Goal: Task Accomplishment & Management: Use online tool/utility

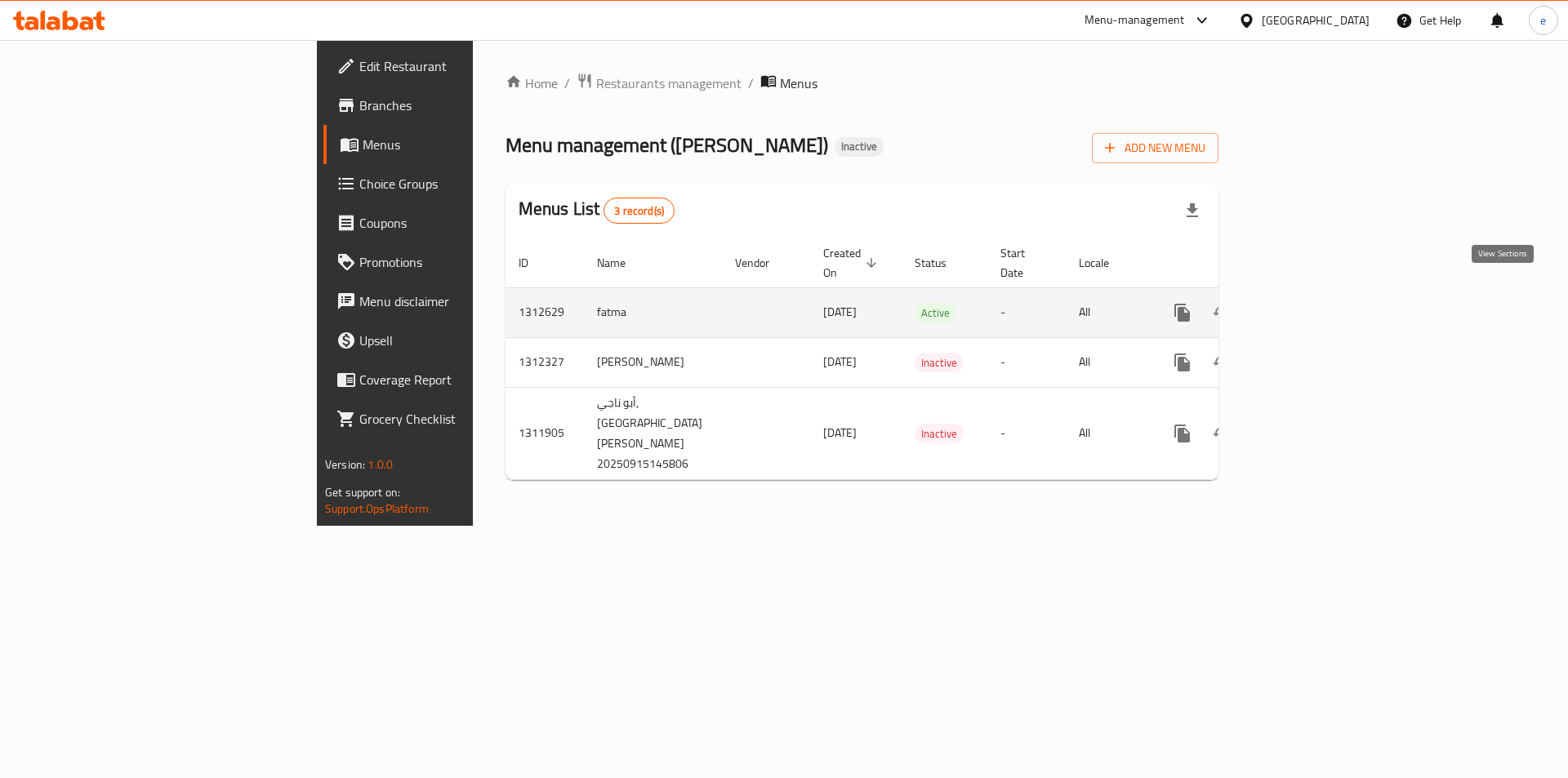
click at [1310, 303] on icon "enhanced table" at bounding box center [1299, 312] width 20 height 20
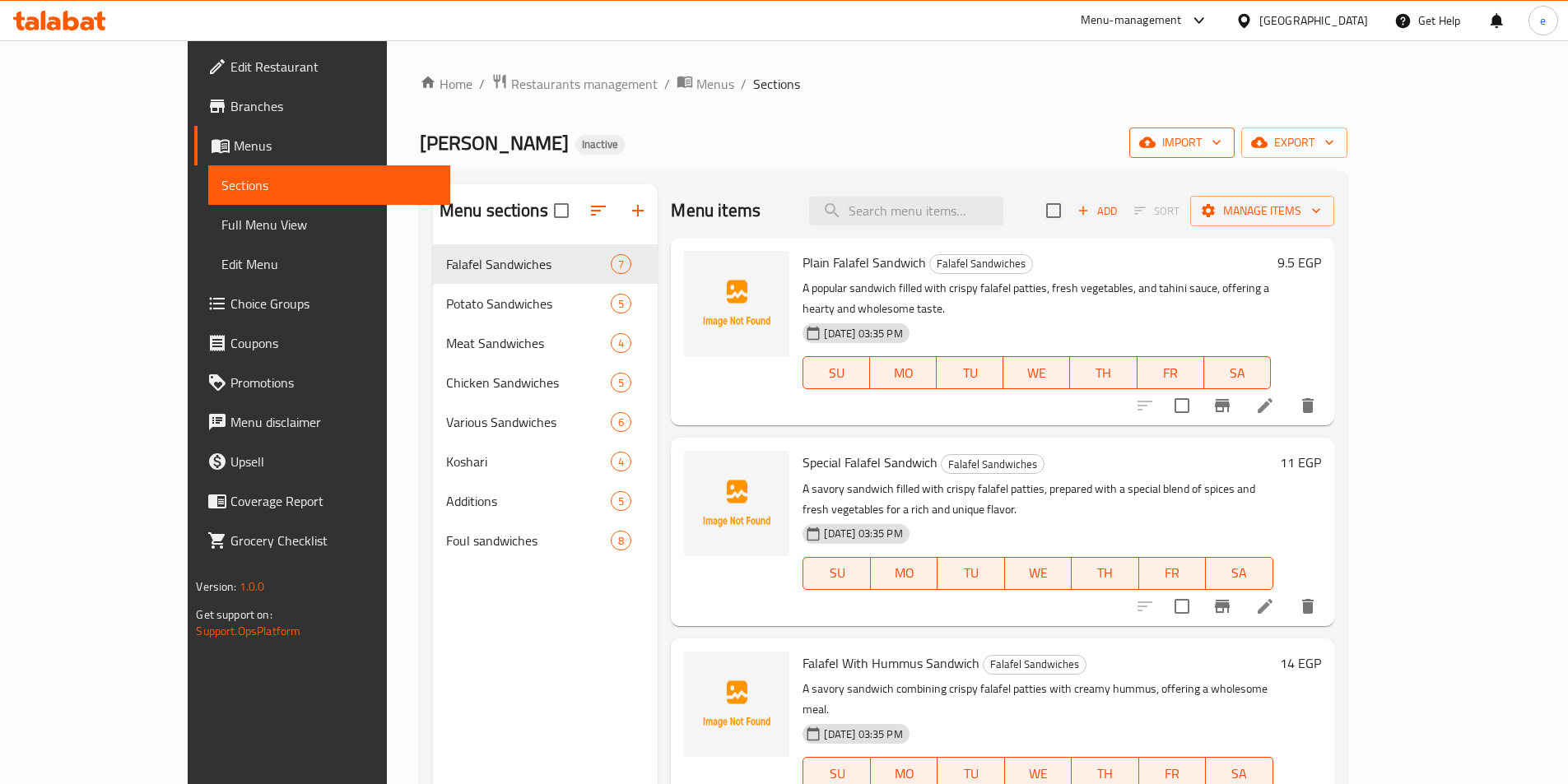
click at [1225, 147] on icon "button" at bounding box center [1216, 141] width 16 height 16
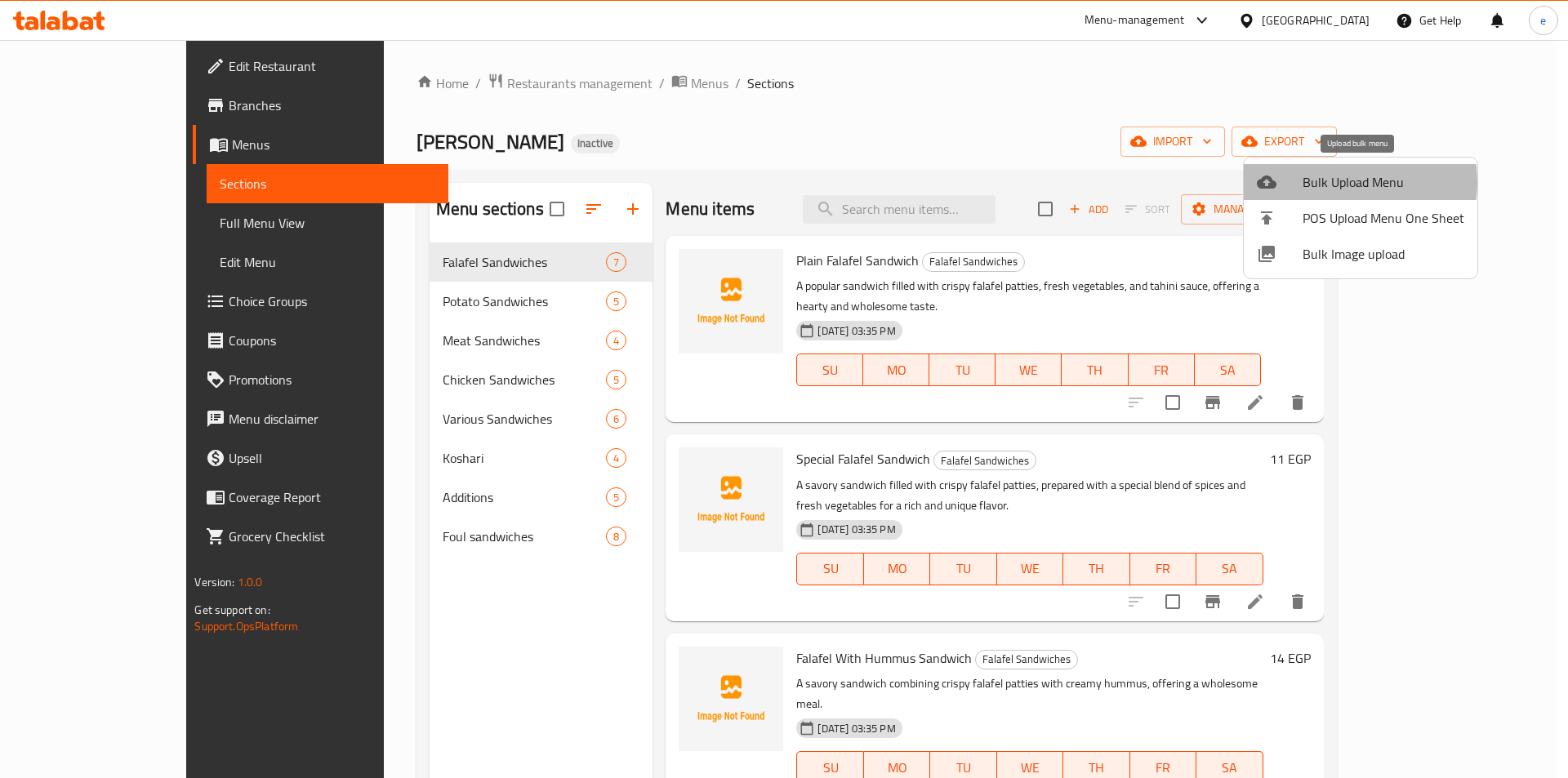
click at [1334, 182] on span "Bulk Upload Menu" at bounding box center [1383, 181] width 162 height 20
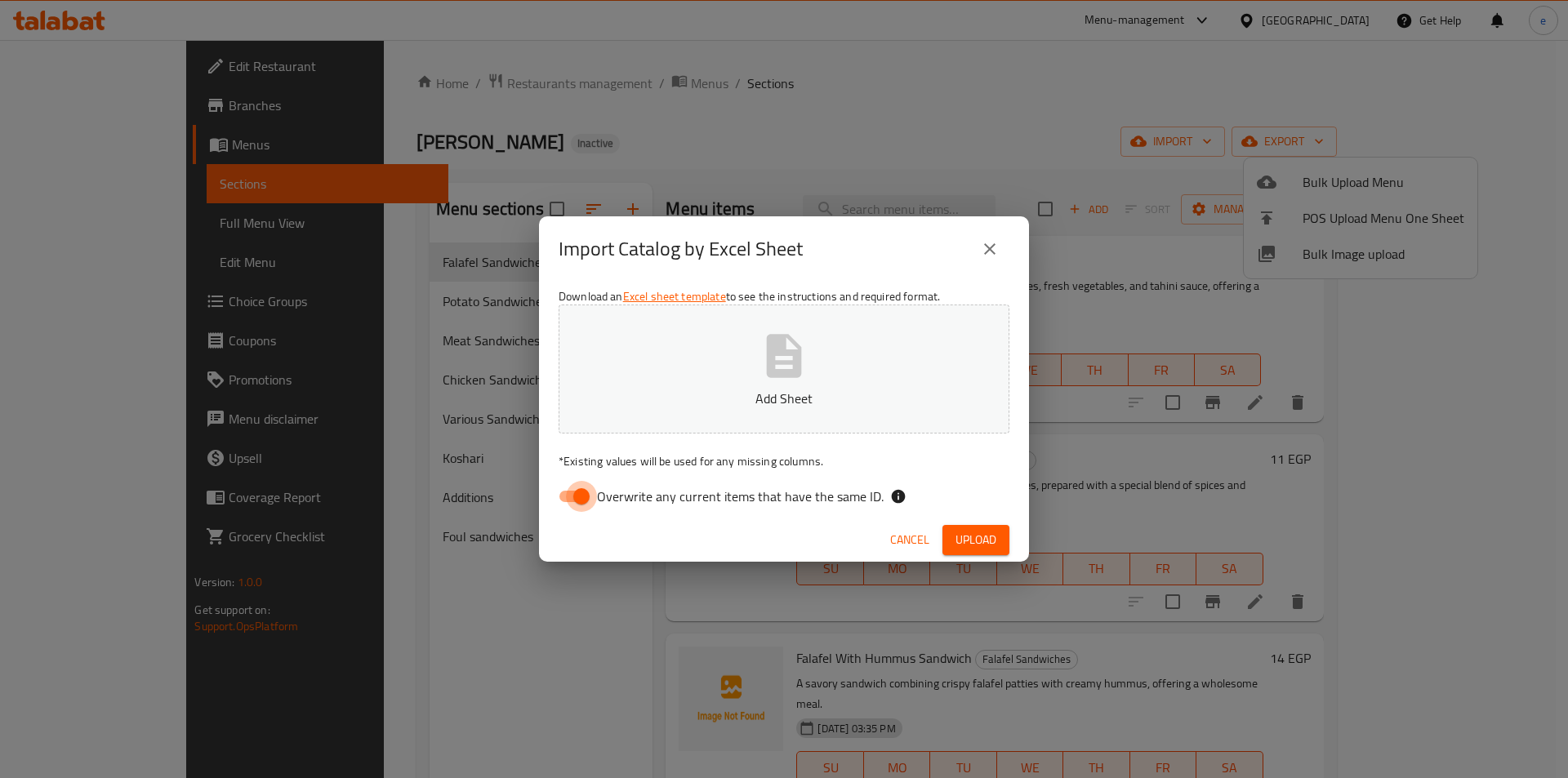
click at [574, 496] on input "Overwrite any current items that have the same ID." at bounding box center [581, 496] width 93 height 31
checkbox input "false"
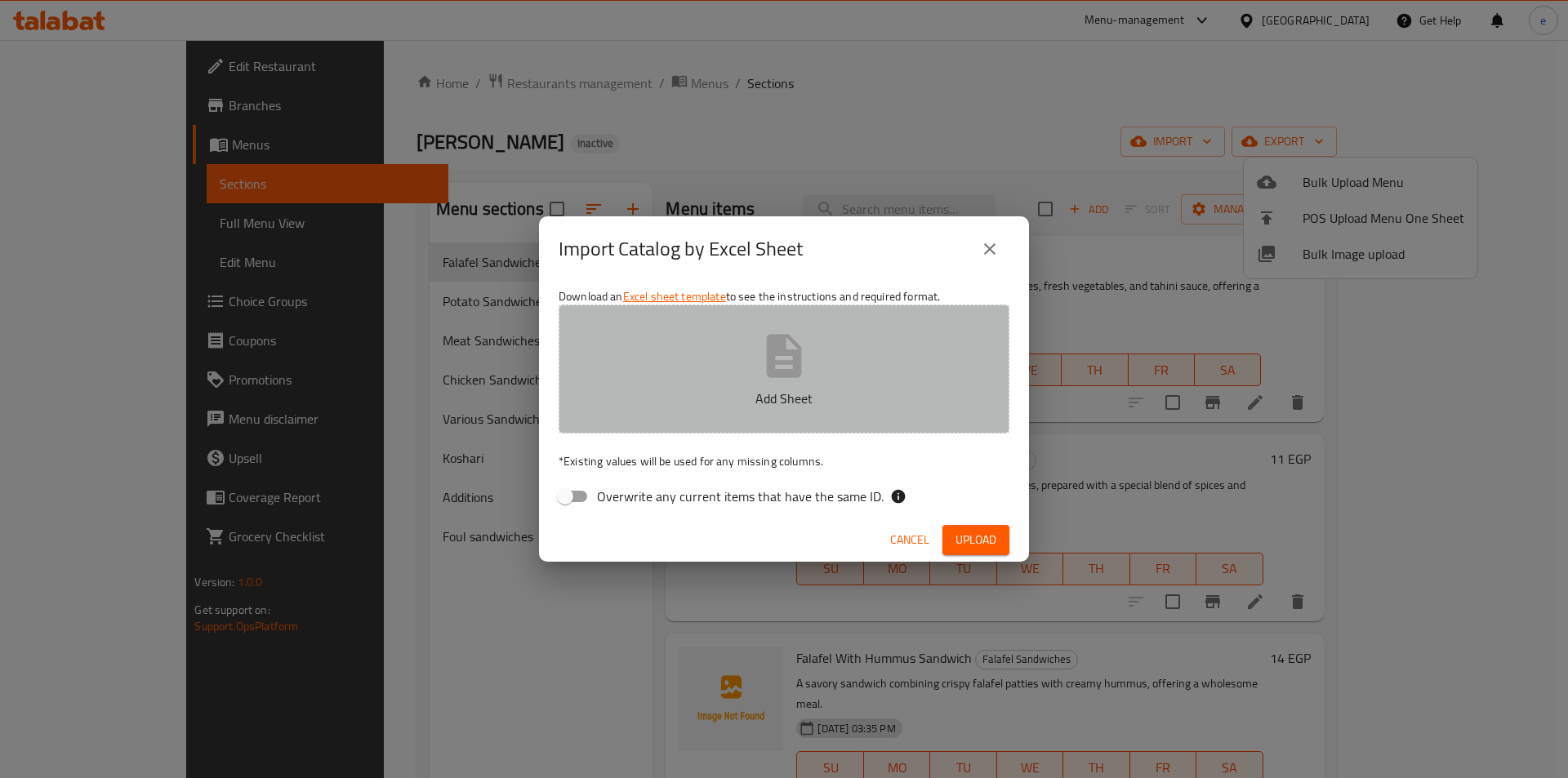
click at [749, 399] on p "Add Sheet" at bounding box center [783, 398] width 400 height 20
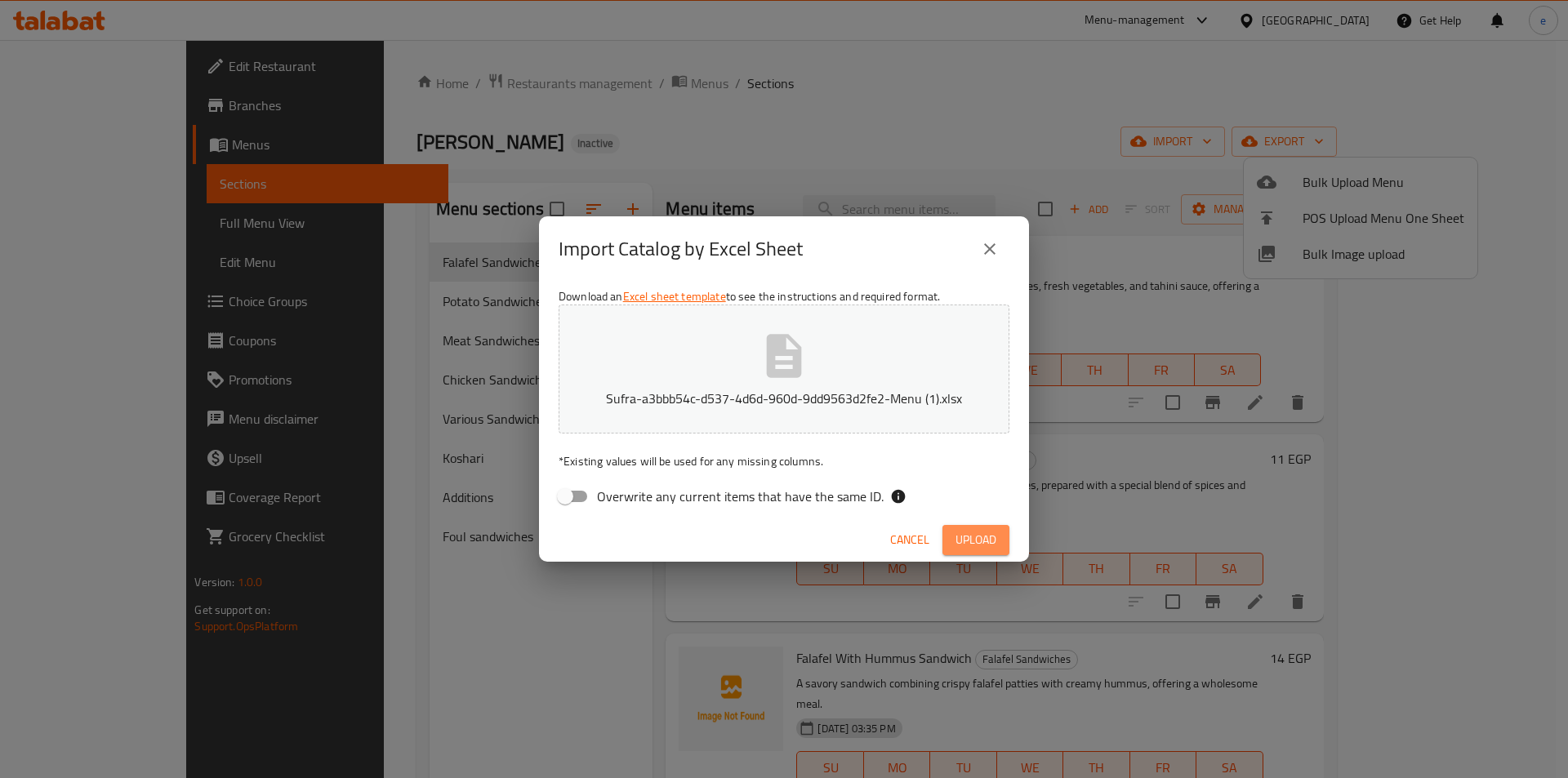
click at [959, 532] on span "Upload" at bounding box center [976, 540] width 41 height 21
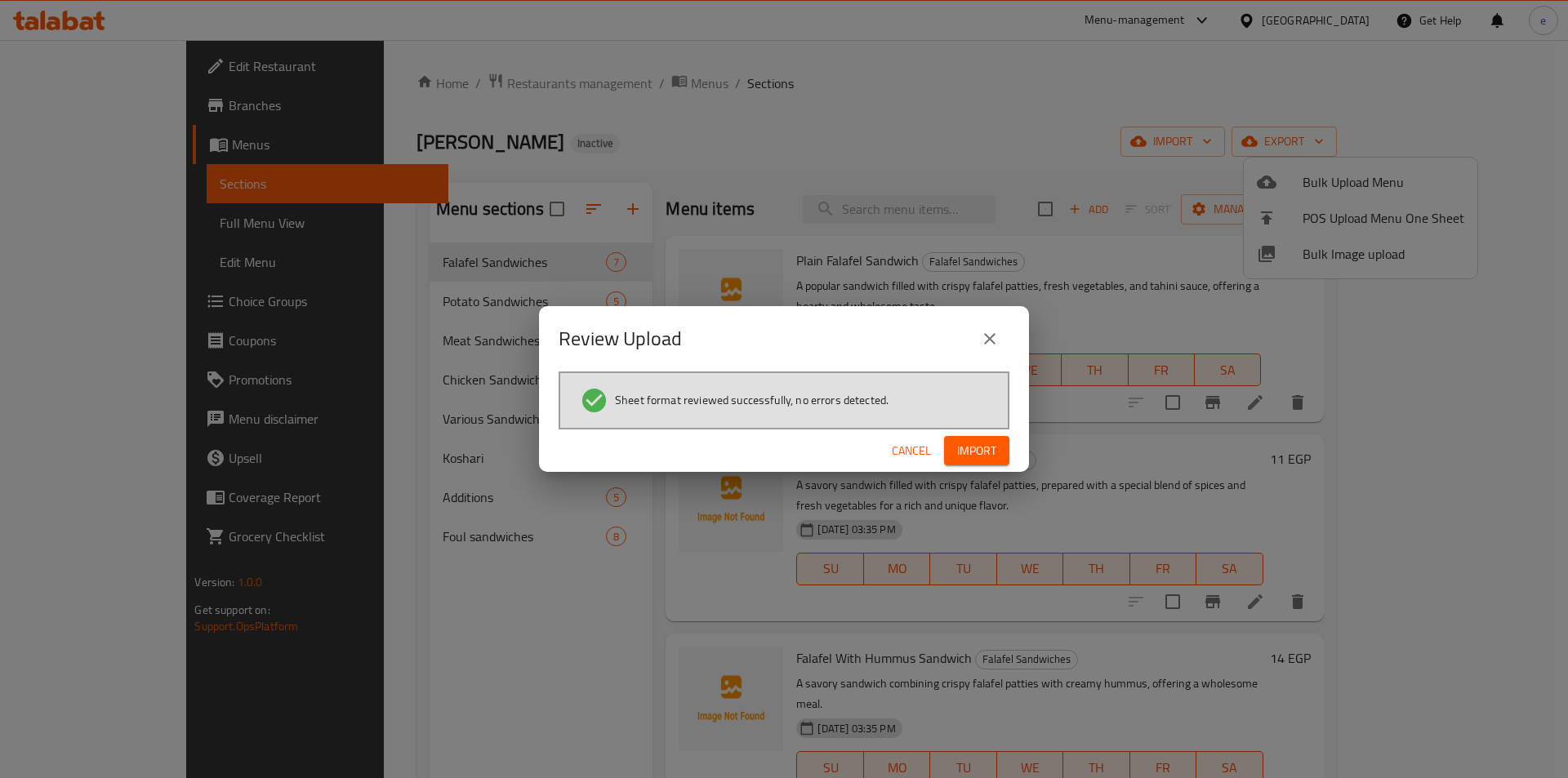
click at [966, 449] on span "Import" at bounding box center [977, 451] width 39 height 21
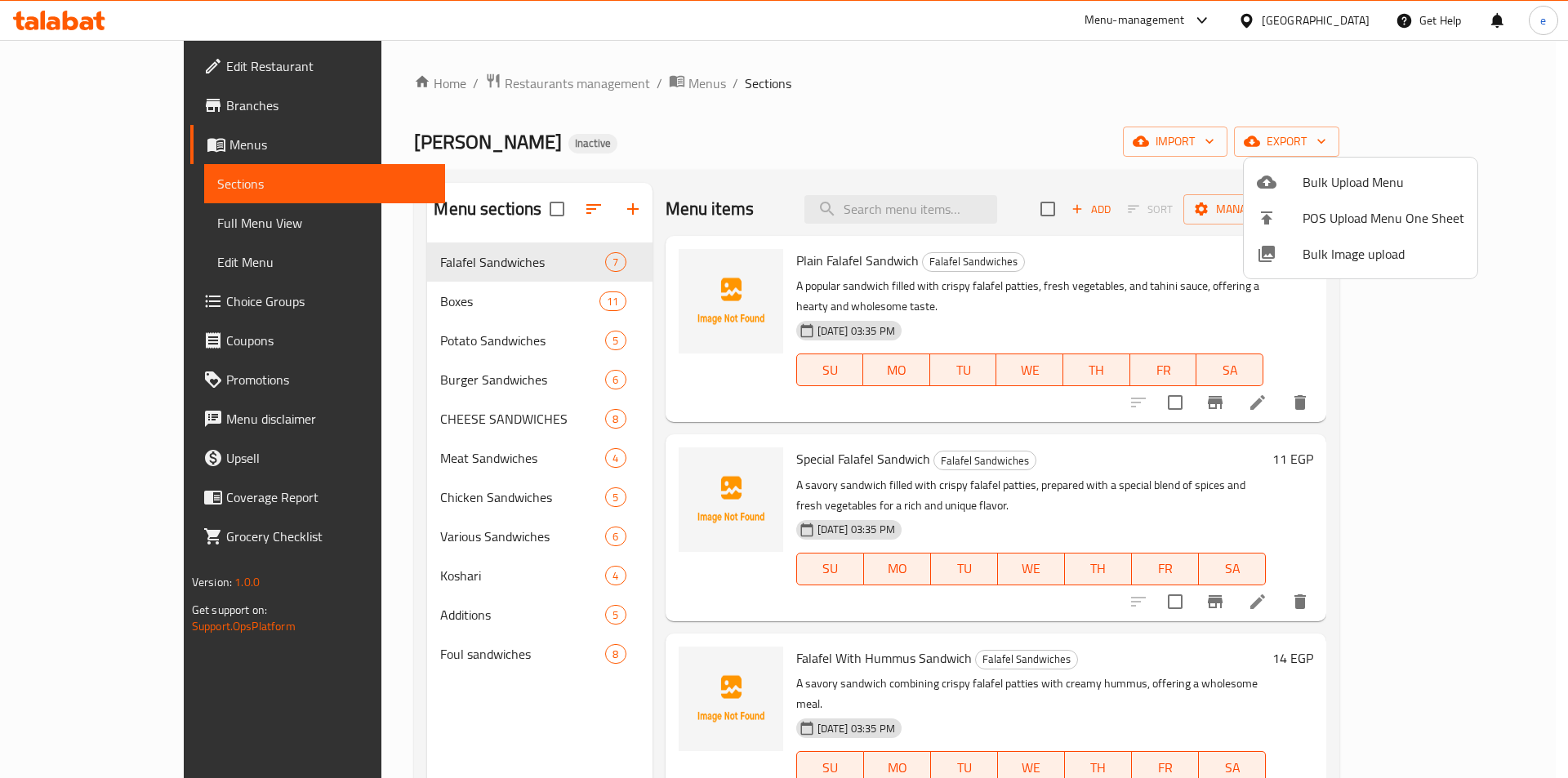
click at [90, 104] on div at bounding box center [784, 389] width 1568 height 778
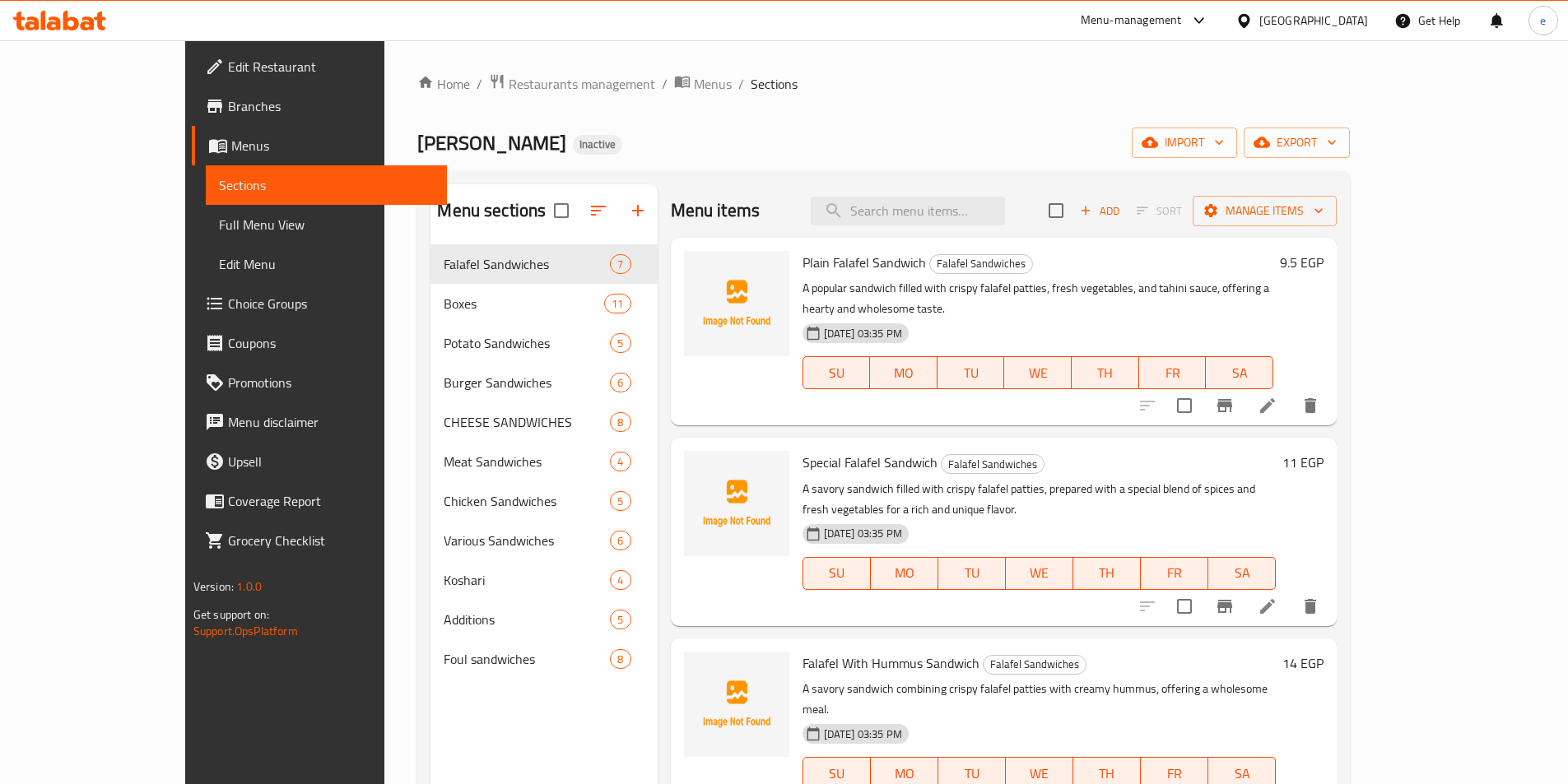
click at [228, 104] on span "Branches" at bounding box center [331, 106] width 205 height 20
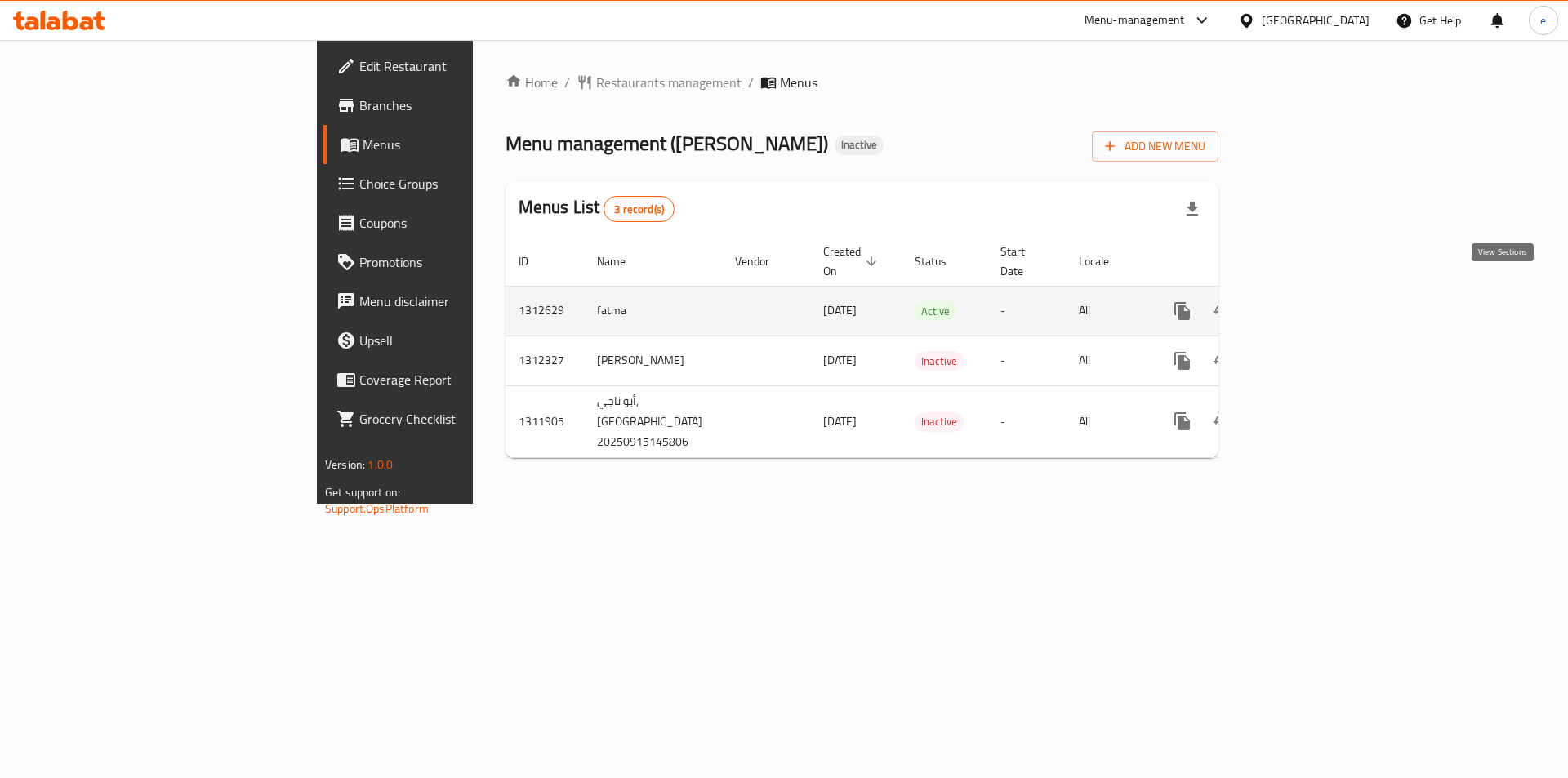
click at [1310, 301] on icon "enhanced table" at bounding box center [1299, 311] width 20 height 20
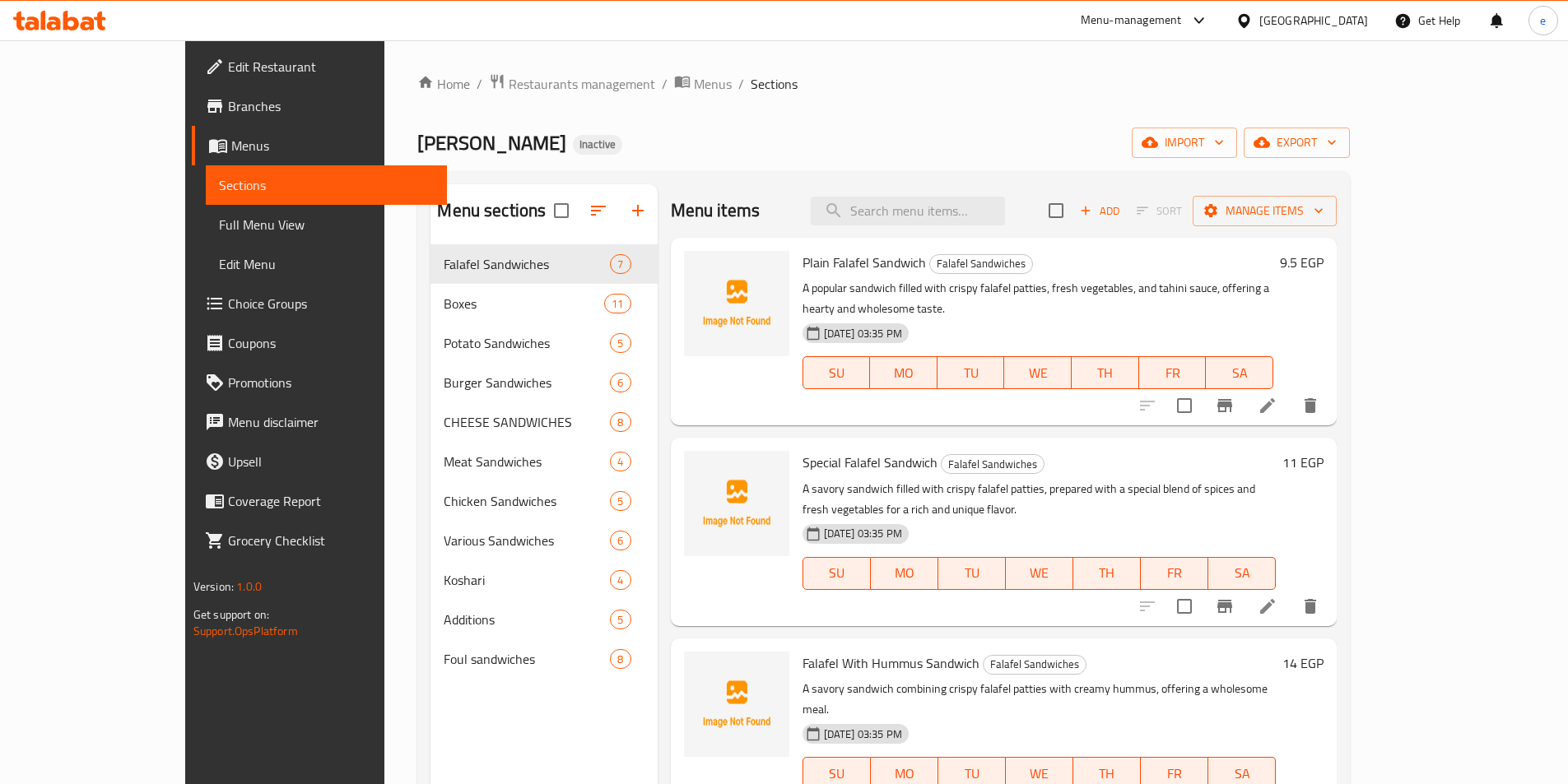
click at [219, 231] on span "Full Menu View" at bounding box center [326, 224] width 215 height 20
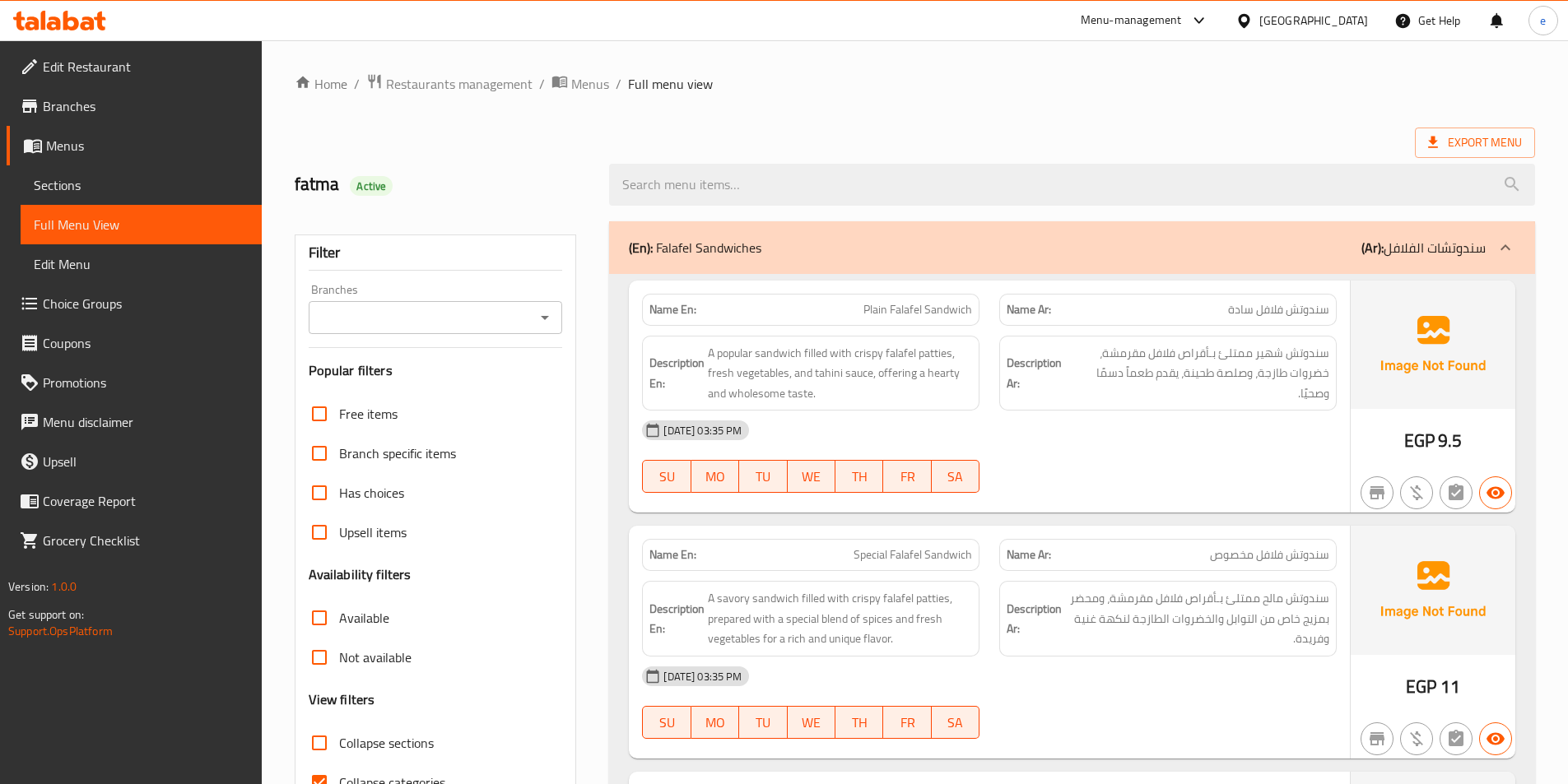
click at [1266, 243] on div "(En): Falafel Sandwiches (Ar): سندوتشات الفلافل" at bounding box center [1057, 248] width 857 height 20
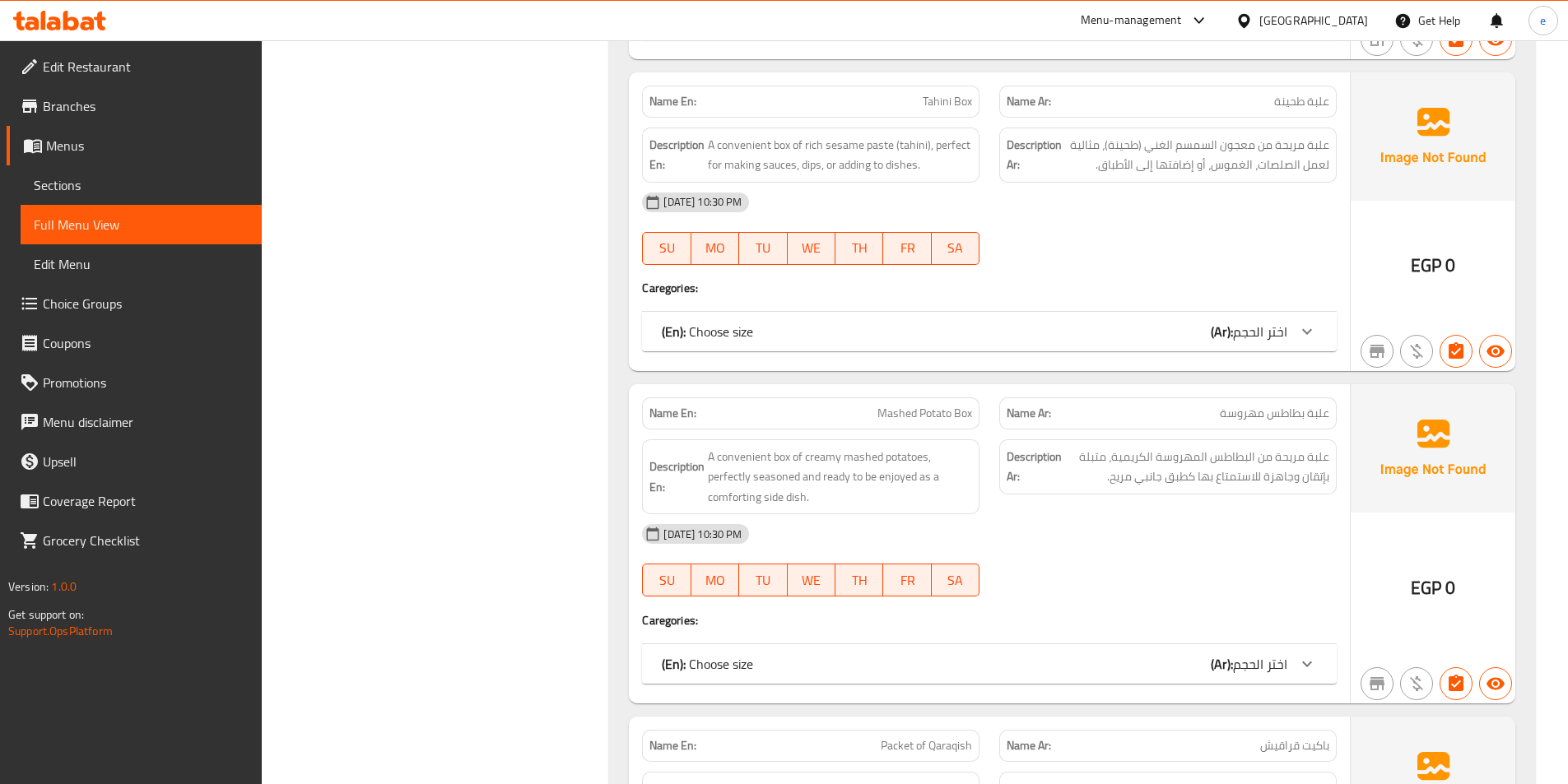
scroll to position [3291, 0]
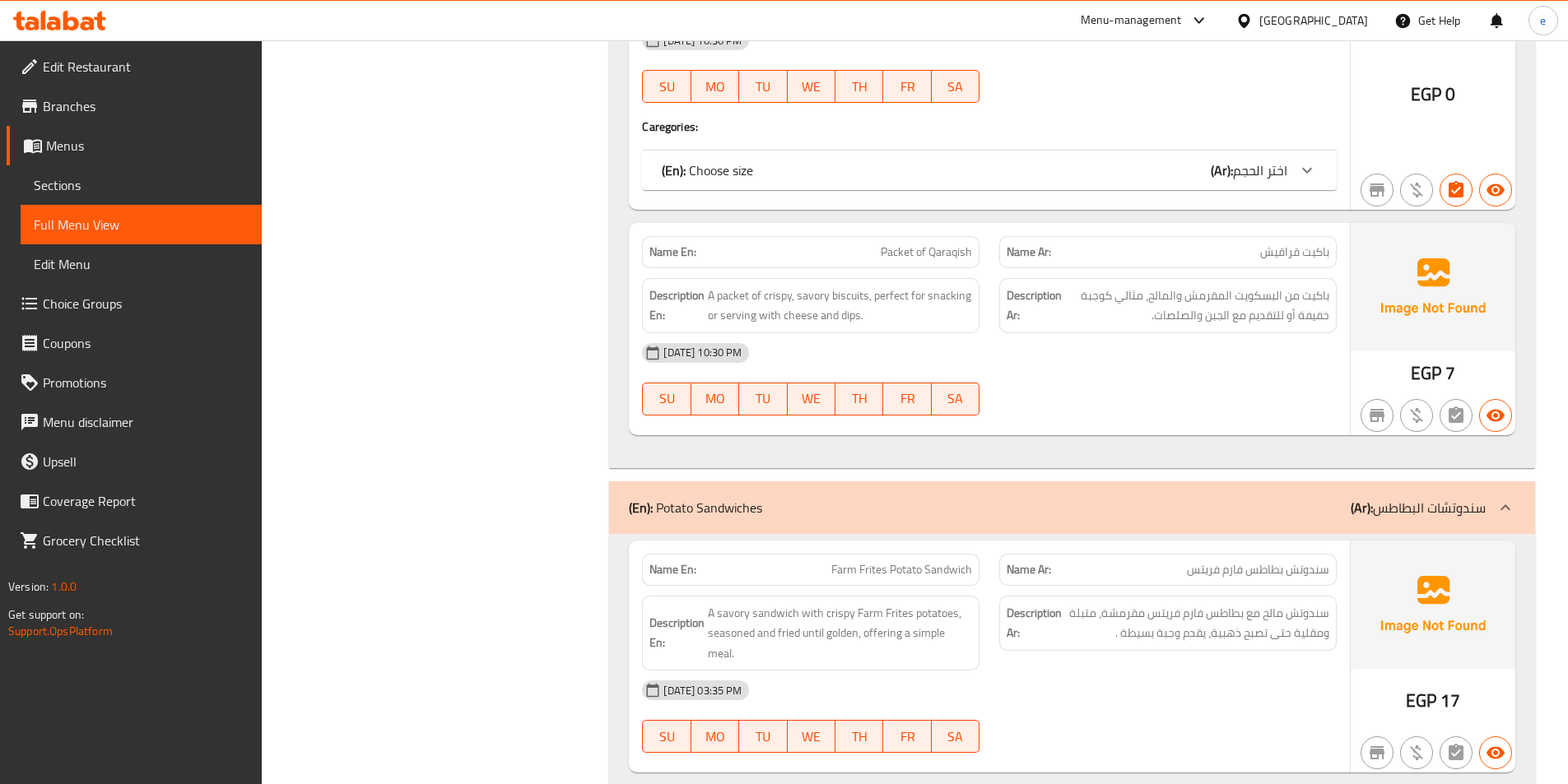
click at [1467, 517] on p "(Ar): سندوتشات البطاطس" at bounding box center [1418, 507] width 135 height 20
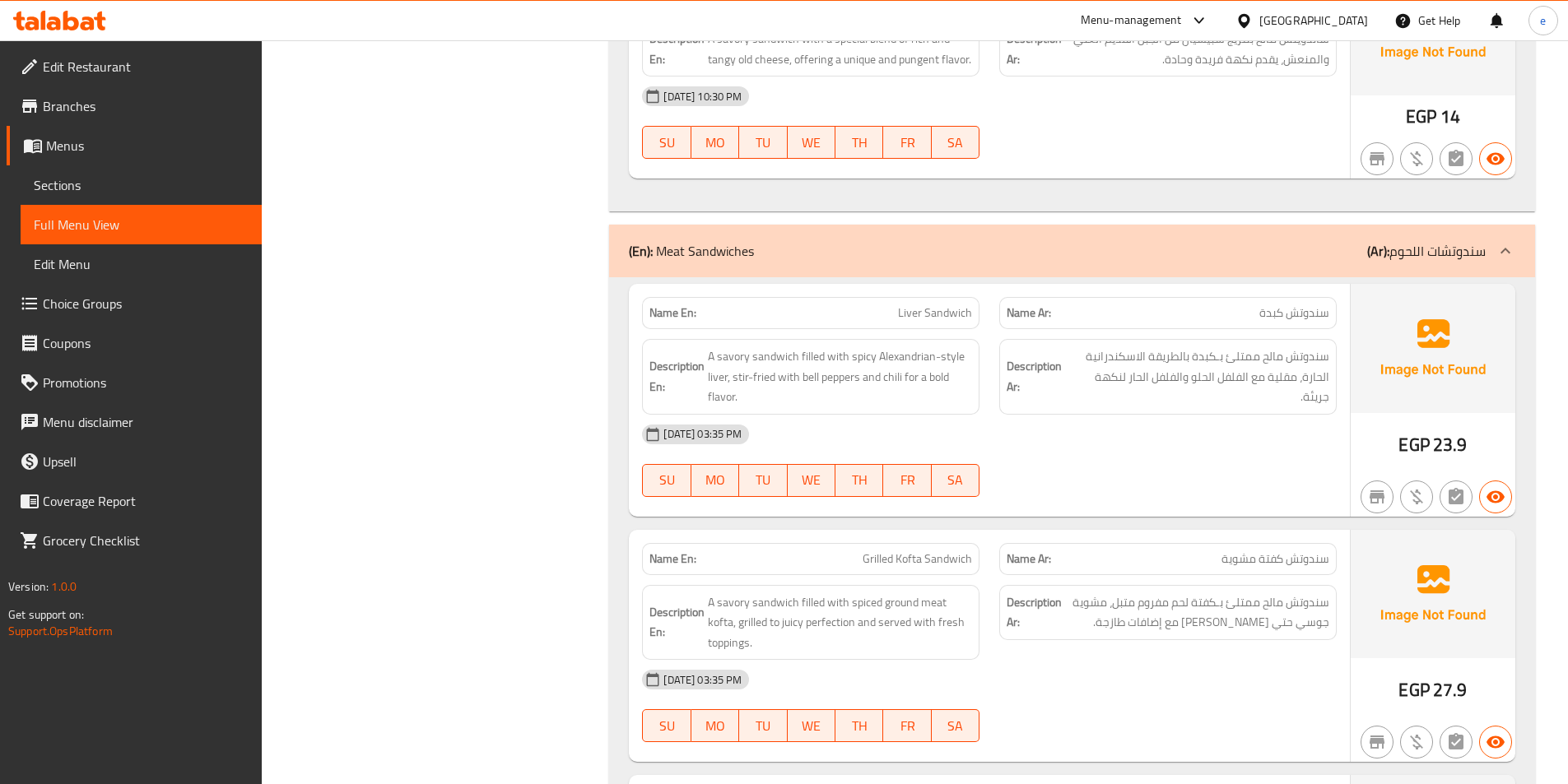
scroll to position [7158, 0]
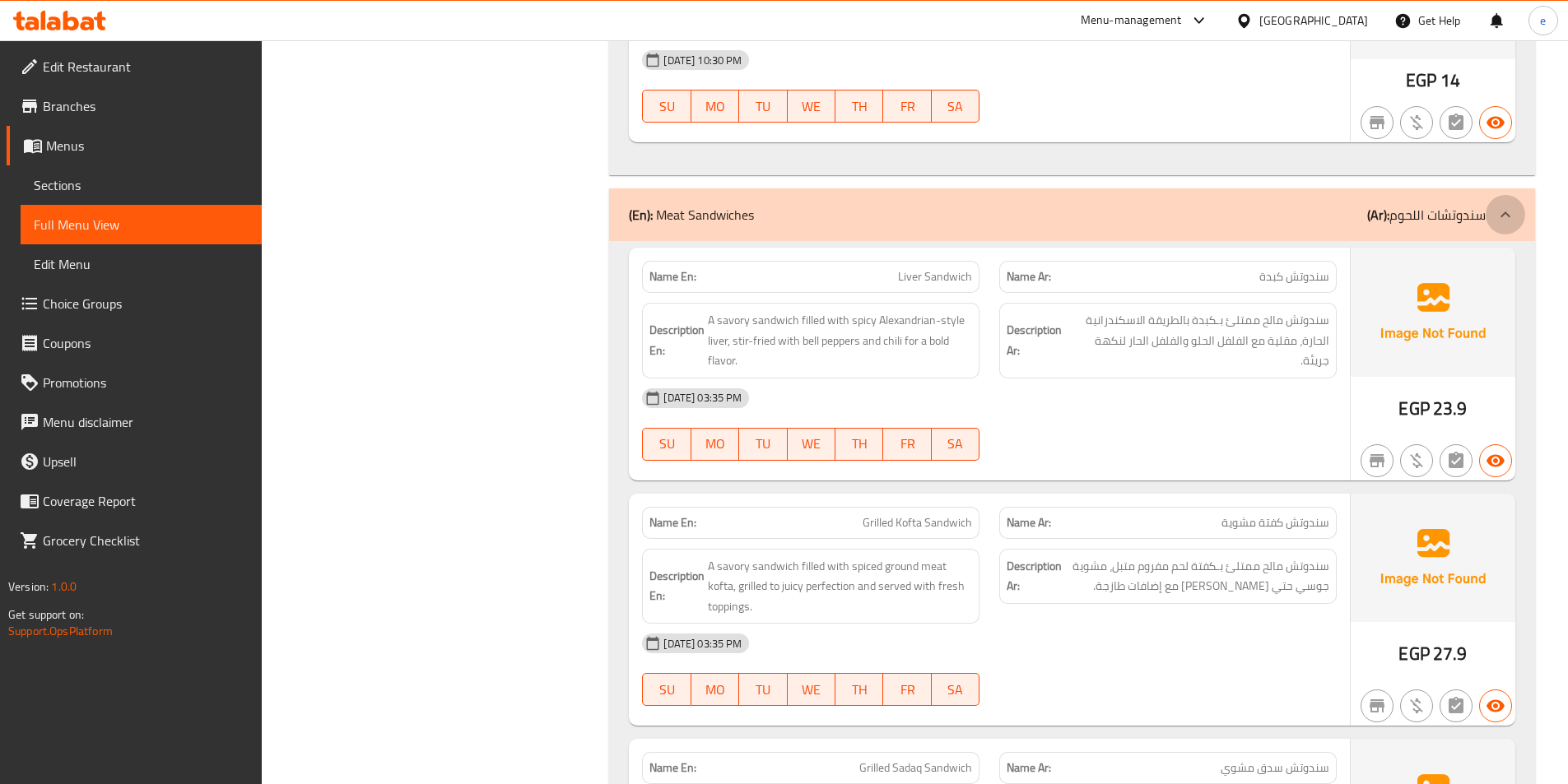
click at [1493, 195] on div at bounding box center [1506, 215] width 40 height 40
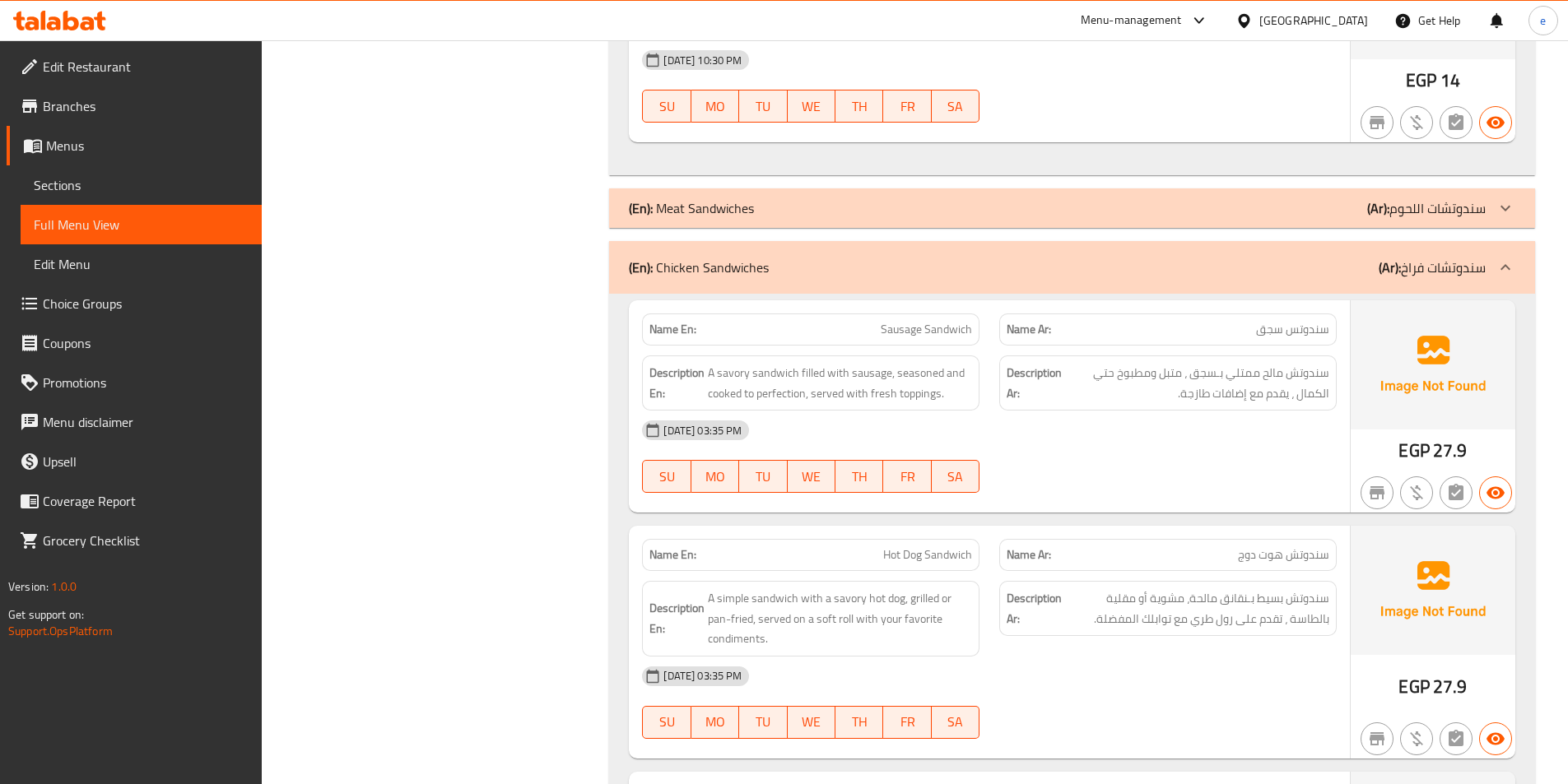
click at [1481, 258] on p "(Ar): سندوتشات فراخ" at bounding box center [1433, 267] width 107 height 20
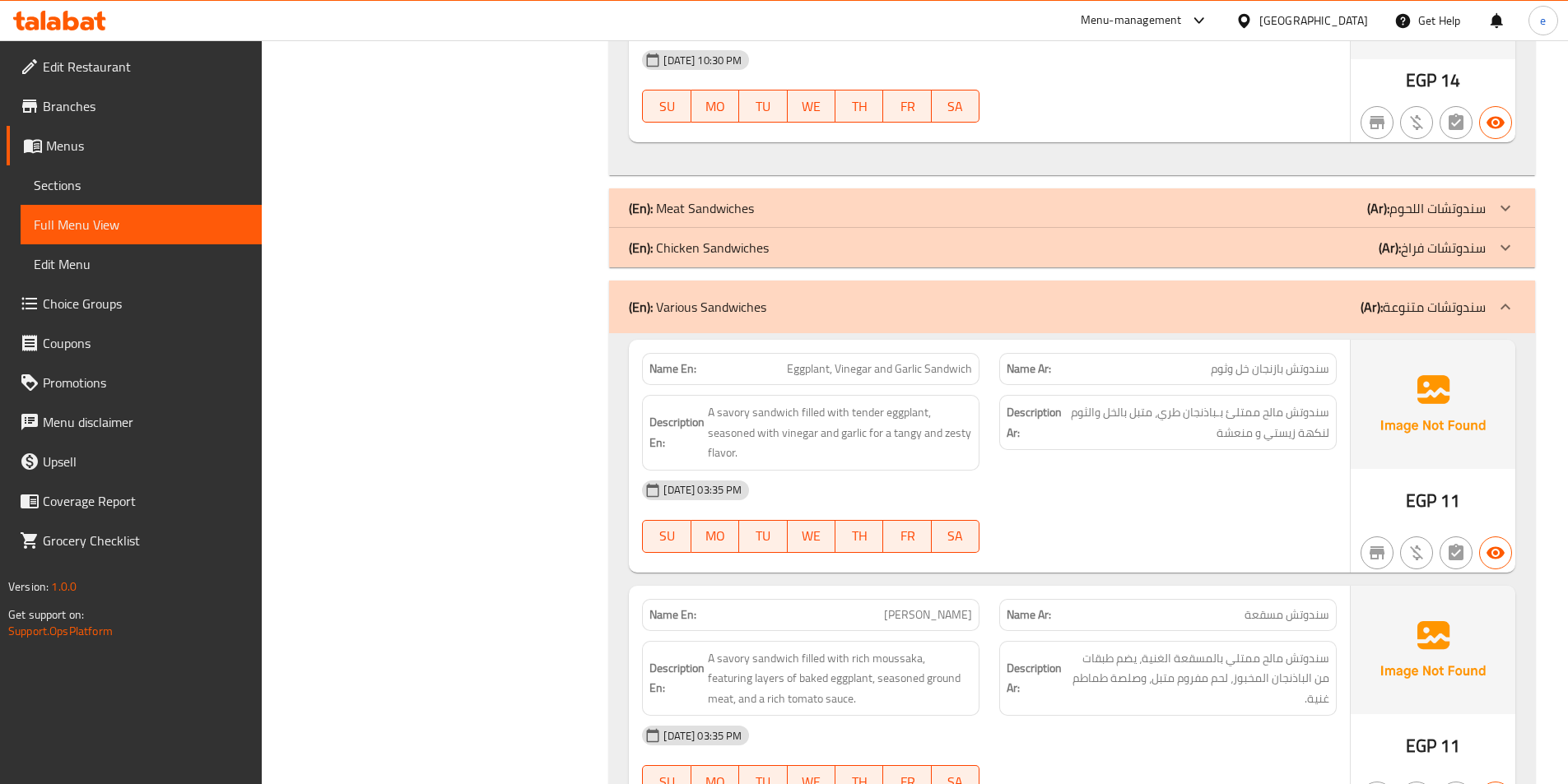
click at [1441, 290] on div "(En): Various Sandwiches (Ar): سندوتشات متنوعة" at bounding box center [1072, 306] width 926 height 53
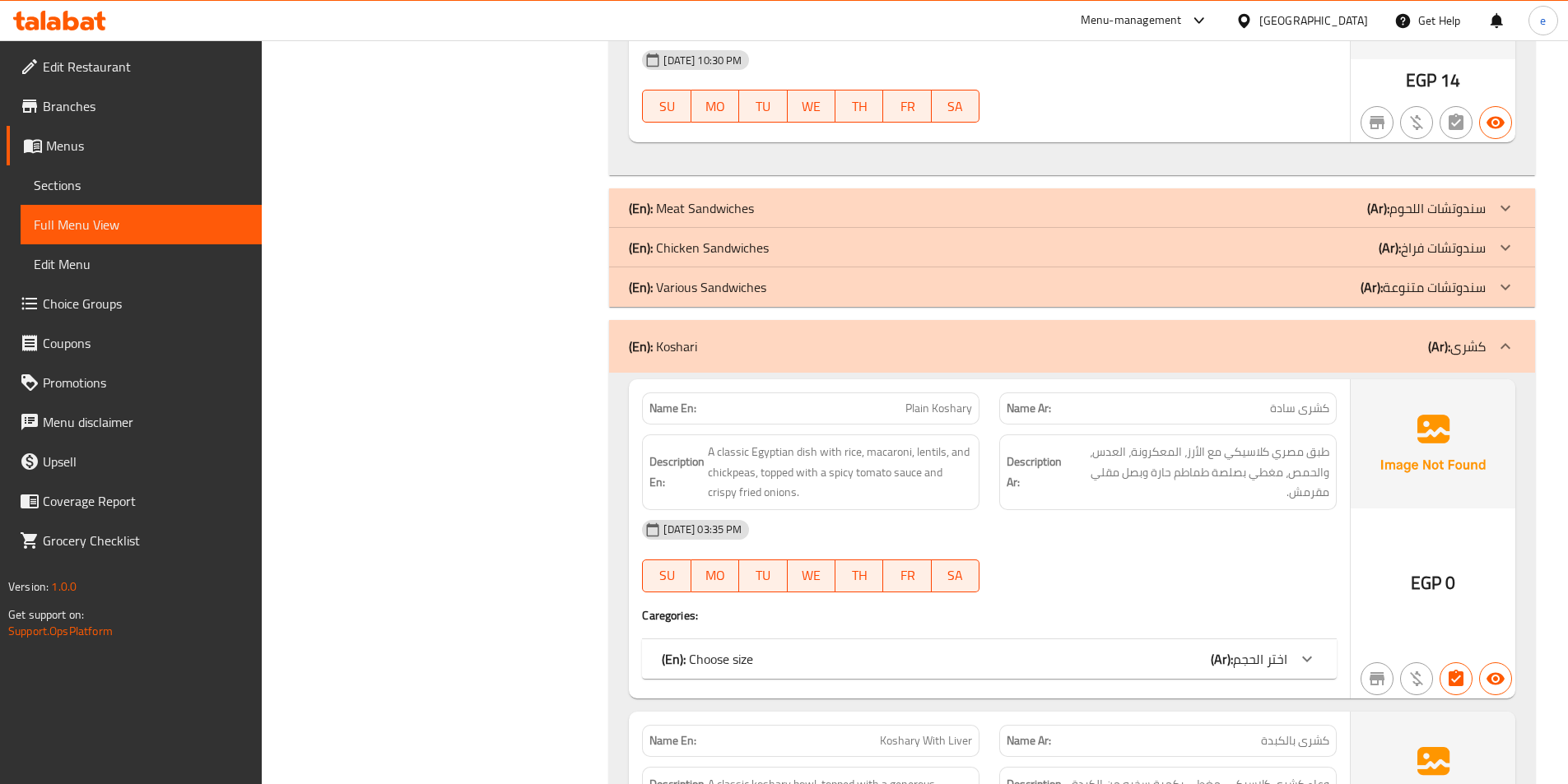
click at [1462, 322] on div "(En): Koshari (Ar): کشری" at bounding box center [1072, 346] width 926 height 53
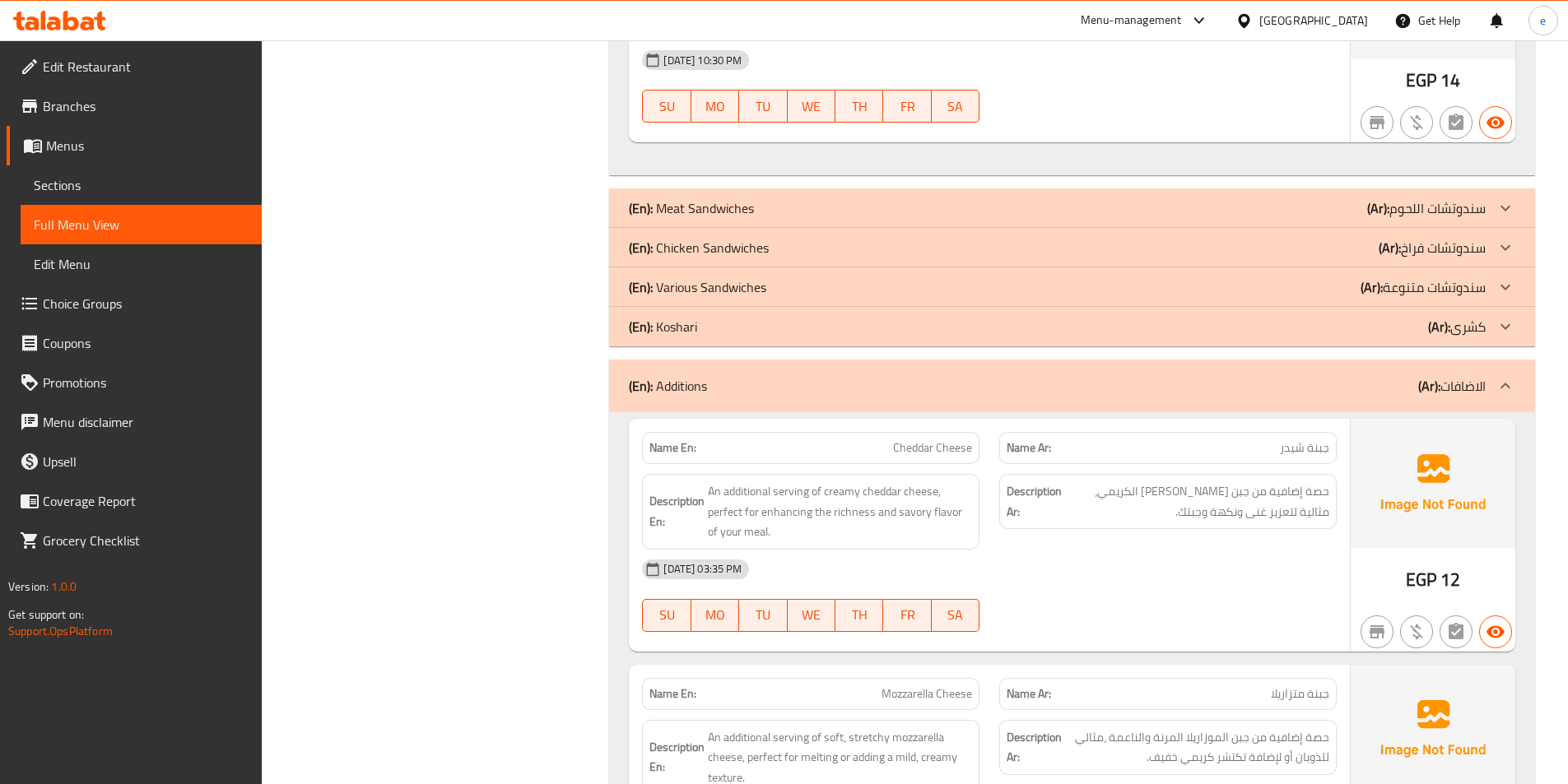
click at [1422, 373] on b "(Ar):" at bounding box center [1430, 386] width 22 height 25
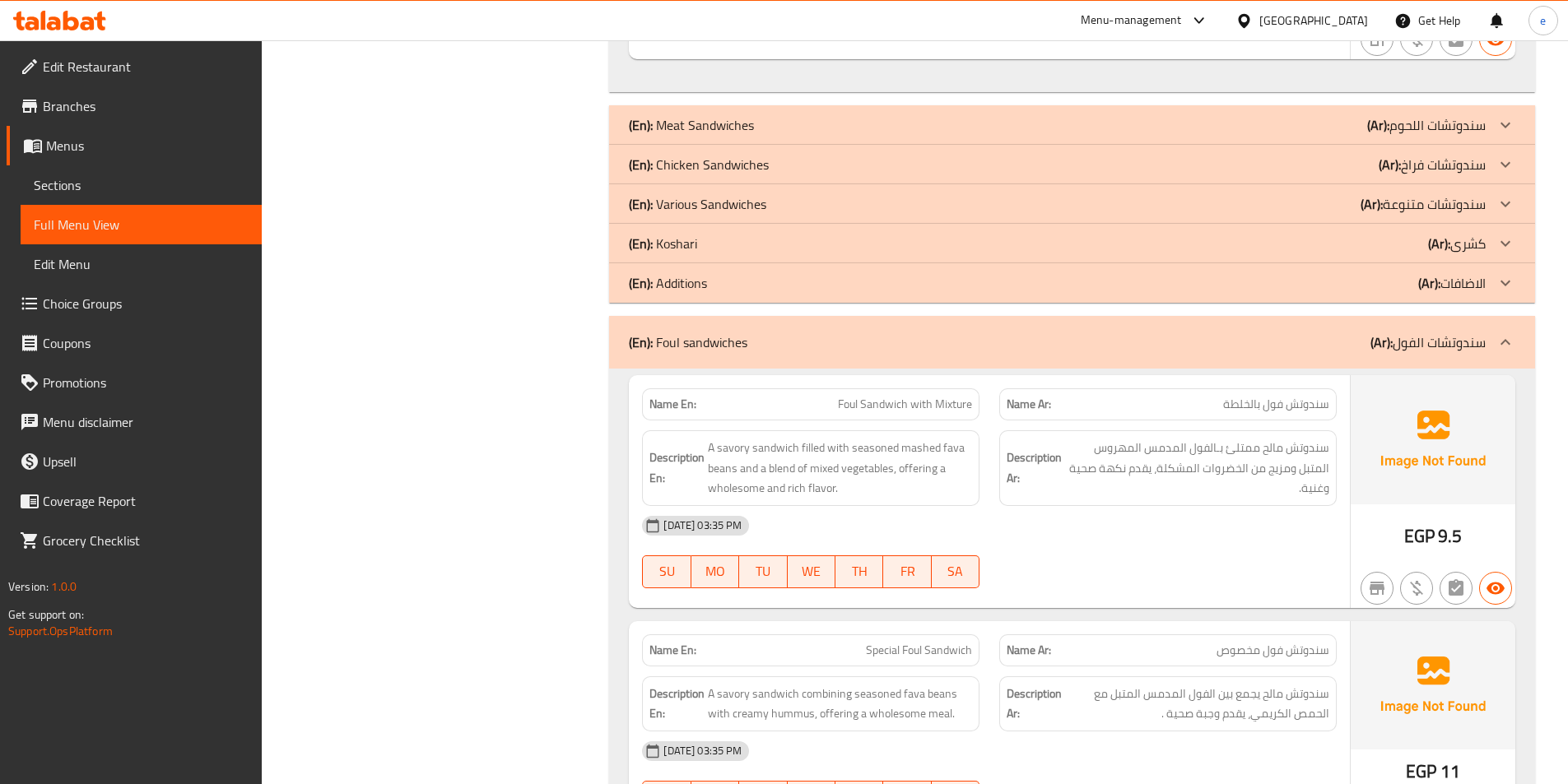
scroll to position [7241, 0]
click at [1440, 333] on p "(Ar): سندوتشات الفول" at bounding box center [1428, 342] width 116 height 20
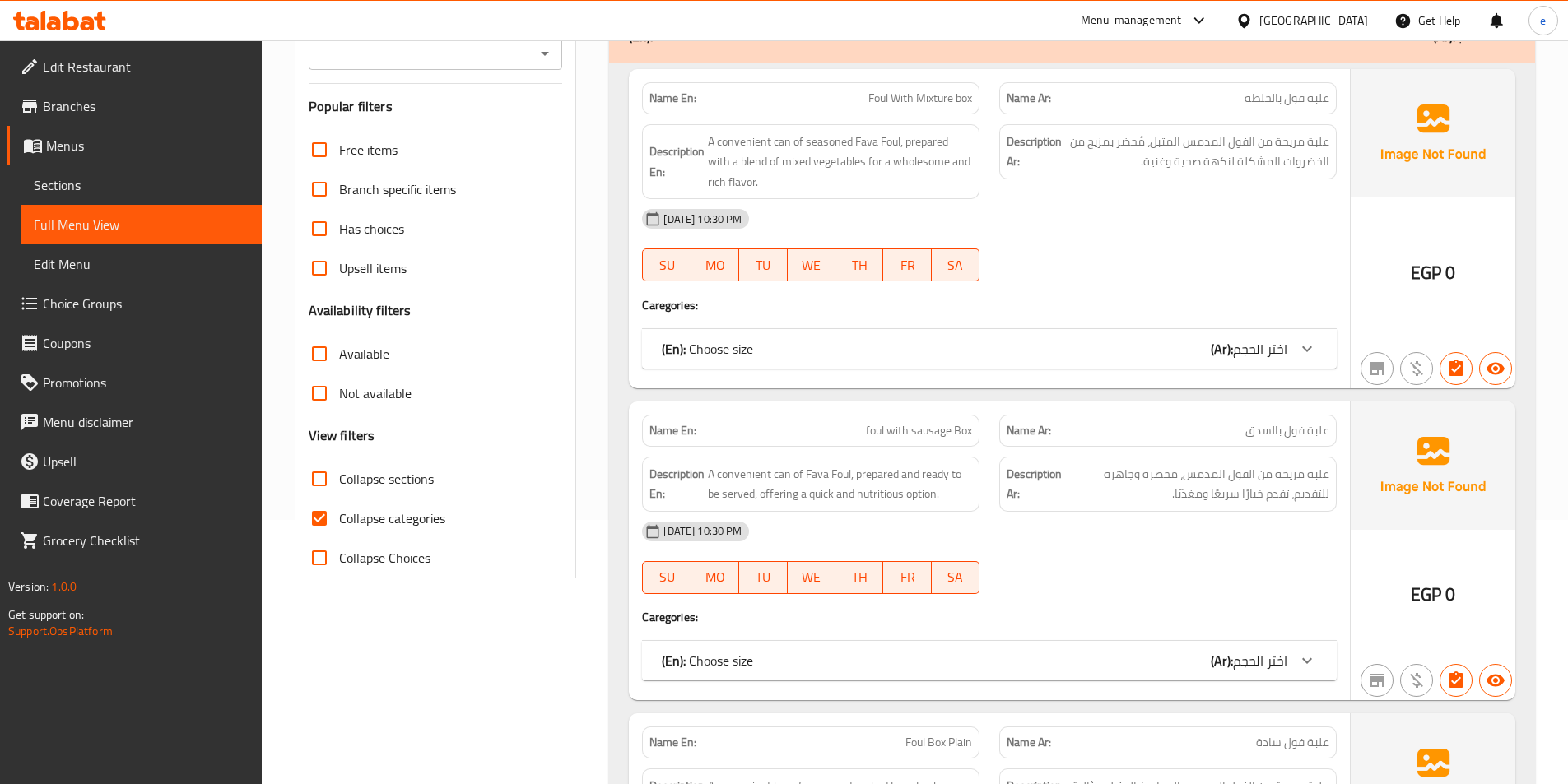
scroll to position [329, 0]
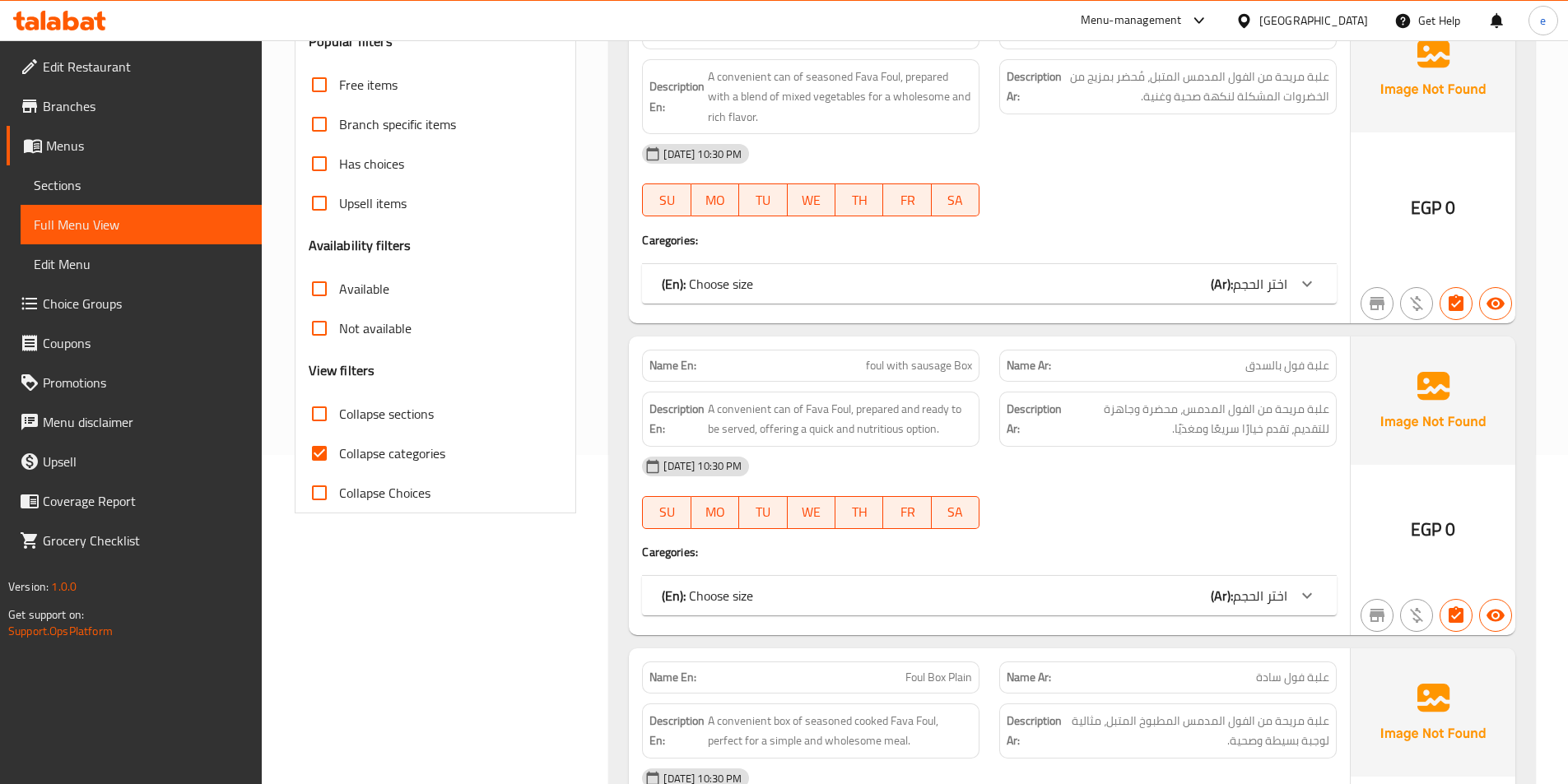
click at [419, 455] on span "Collapse categories" at bounding box center [392, 453] width 106 height 20
click at [339, 455] on input "Collapse categories" at bounding box center [319, 454] width 40 height 40
checkbox input "false"
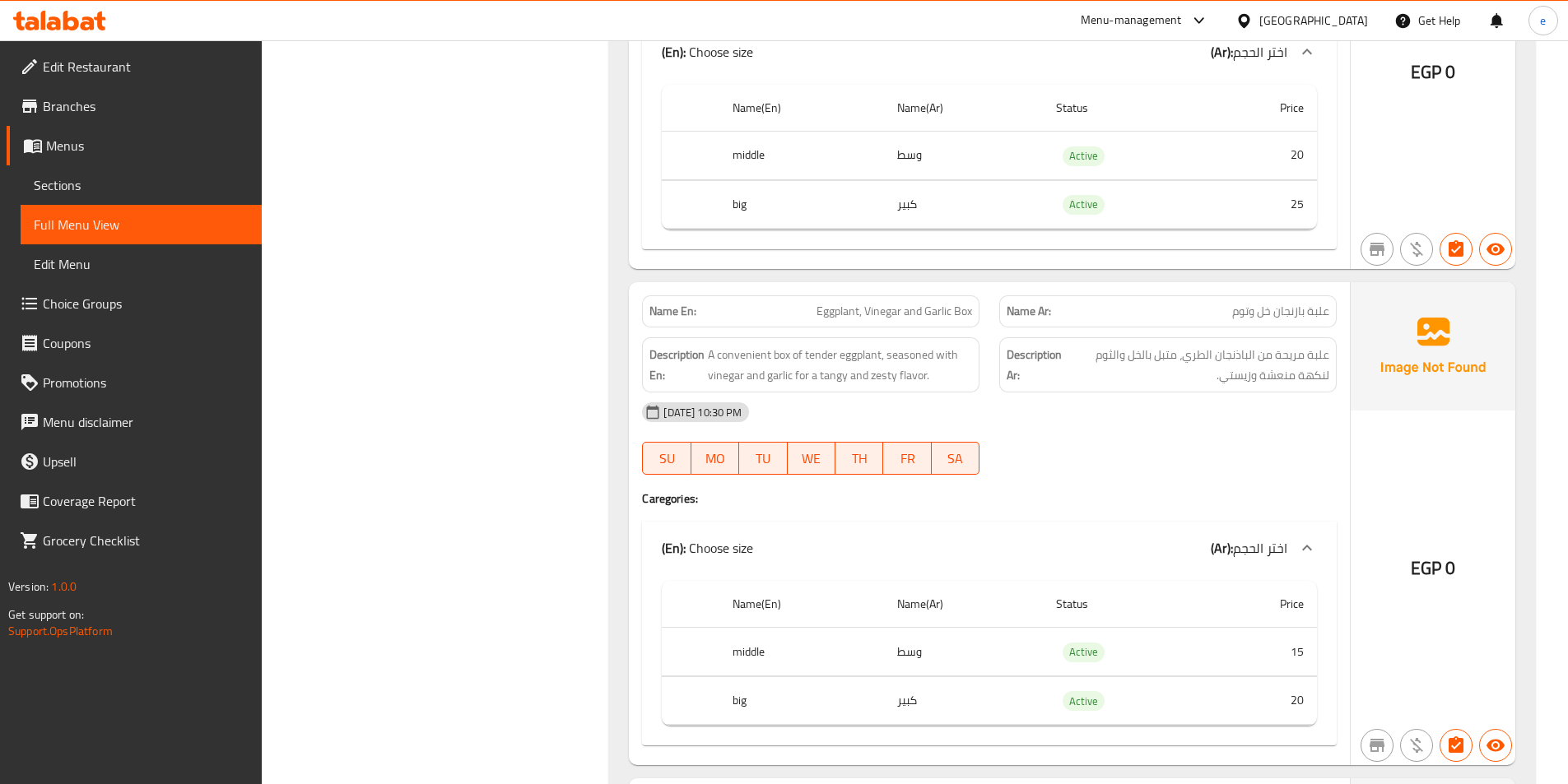
scroll to position [0, 0]
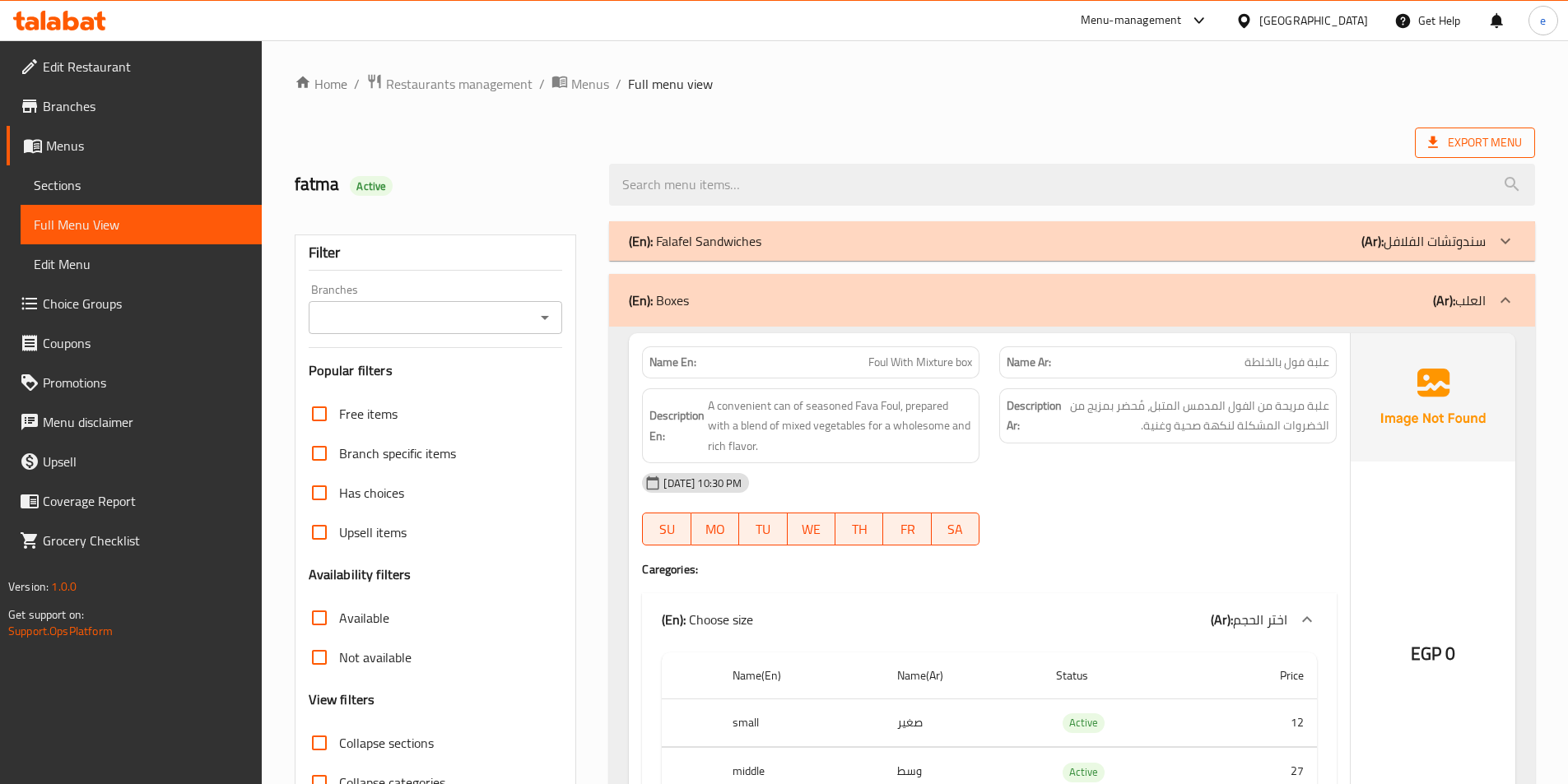
click at [1484, 141] on span "Export Menu" at bounding box center [1475, 143] width 94 height 21
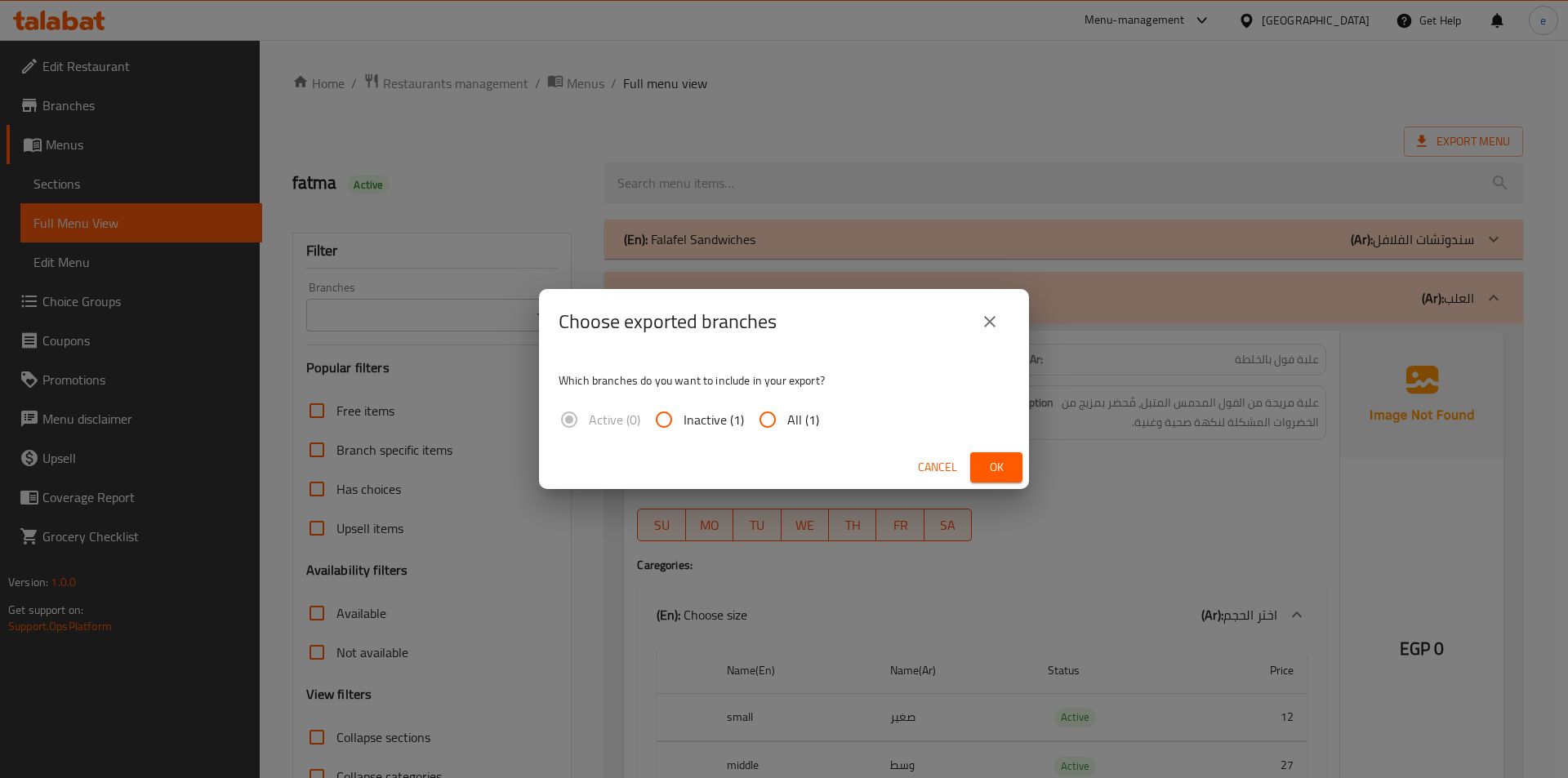
click at [771, 419] on input "All (1)" at bounding box center [768, 419] width 39 height 39
radio input "true"
click at [995, 463] on span "Ok" at bounding box center [996, 467] width 27 height 21
